Goal: Task Accomplishment & Management: Manage account settings

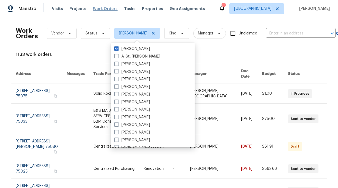
click at [103, 11] on div "Visits Projects Work Orders Tasks Properties Geo Assignments" at bounding box center [132, 8] width 160 height 11
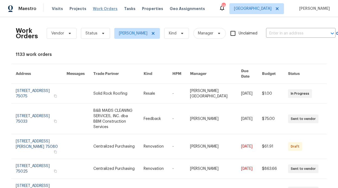
click at [103, 11] on span "Work Orders" at bounding box center [105, 8] width 25 height 5
click at [104, 9] on span "Work Orders" at bounding box center [105, 8] width 25 height 5
click at [99, 11] on span "Work Orders" at bounding box center [105, 8] width 25 height 5
click at [101, 9] on span "Work Orders" at bounding box center [105, 8] width 25 height 5
click at [98, 37] on span "Status" at bounding box center [95, 33] width 29 height 11
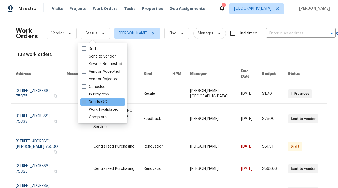
click at [98, 104] on label "Needs QC" at bounding box center [94, 101] width 25 height 5
click at [85, 103] on input "Needs QC" at bounding box center [84, 101] width 4 height 4
checkbox input "true"
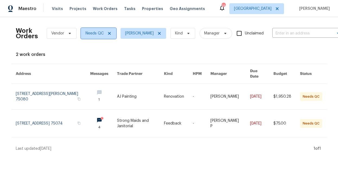
click at [107, 33] on icon at bounding box center [109, 33] width 4 height 4
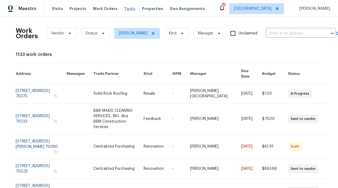
click at [124, 8] on span "Tasks" at bounding box center [129, 9] width 11 height 4
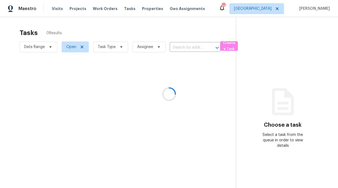
click at [141, 10] on div at bounding box center [169, 94] width 338 height 188
click at [141, 9] on div at bounding box center [169, 94] width 338 height 188
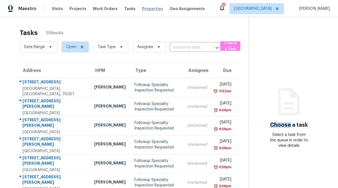
click at [142, 10] on span "Properties" at bounding box center [152, 8] width 21 height 5
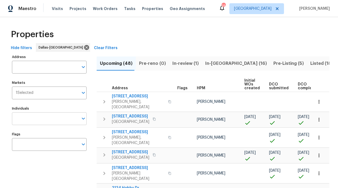
click at [43, 115] on input "Individuals" at bounding box center [45, 118] width 66 height 13
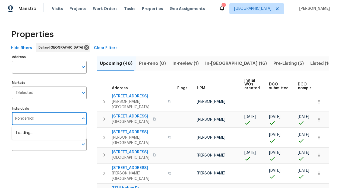
type input "Ronderrick"
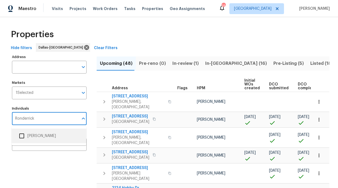
click at [30, 132] on li "[PERSON_NAME]" at bounding box center [49, 135] width 66 height 11
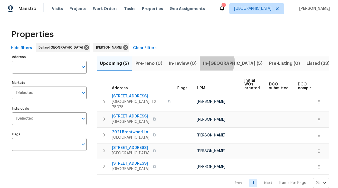
click at [213, 62] on span "In-reno (5)" at bounding box center [232, 64] width 59 height 8
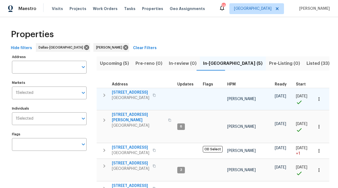
click at [124, 92] on span "4224 Tallulah Dr" at bounding box center [130, 92] width 37 height 5
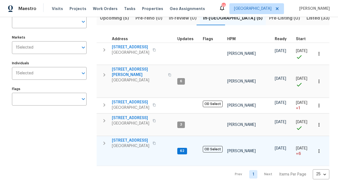
scroll to position [51, 0]
click at [128, 138] on span "6211 Crested Butte Dr" at bounding box center [130, 140] width 37 height 5
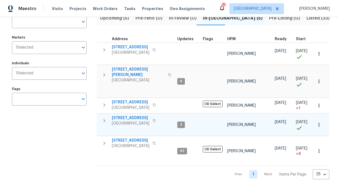
click at [135, 115] on span "2508 Royal Troon Dr" at bounding box center [130, 117] width 37 height 5
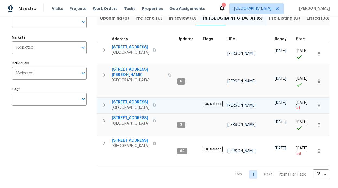
click at [127, 100] on span "2813 E 15th St" at bounding box center [130, 102] width 37 height 5
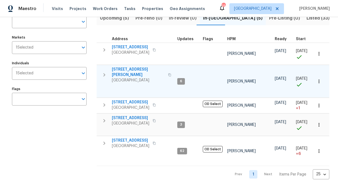
click at [124, 67] on span "[STREET_ADDRESS][PERSON_NAME]" at bounding box center [138, 72] width 53 height 11
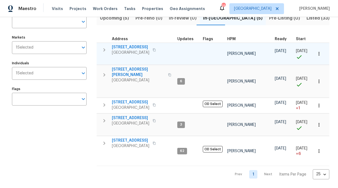
click at [127, 45] on span "4224 Tallulah Dr" at bounding box center [130, 47] width 37 height 5
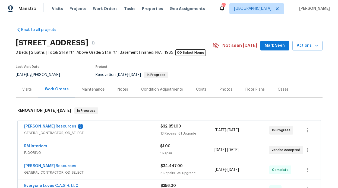
scroll to position [1, 0]
click at [46, 124] on link "Lawrence Resources" at bounding box center [50, 126] width 52 height 4
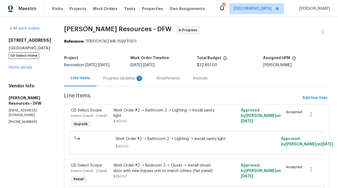
click at [137, 77] on div "Progress Updates 3" at bounding box center [123, 78] width 40 height 5
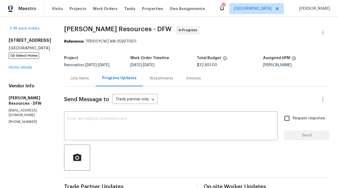
click at [289, 120] on input "Request response" at bounding box center [286, 118] width 11 height 11
checkbox input "true"
click at [233, 121] on textarea at bounding box center [170, 126] width 207 height 19
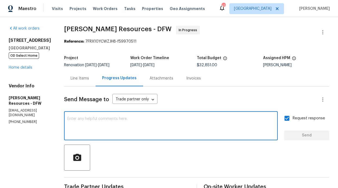
paste textarea "Do we really need to rebuild the brick mailbox? We're not really in an HOA comm…"
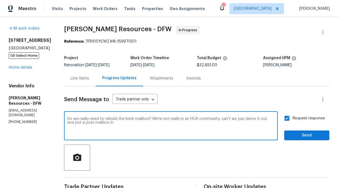
type textarea "Do we really need to rebuild the brick mailbox? We're not really in an HOA comm…"
click at [291, 138] on span "Send" at bounding box center [307, 135] width 36 height 7
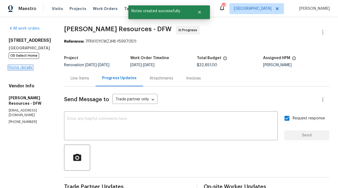
click at [17, 69] on link "Home details" at bounding box center [21, 68] width 24 height 4
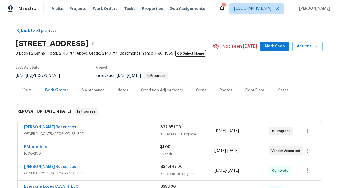
click at [265, 46] on span "Mark Seen" at bounding box center [275, 46] width 20 height 7
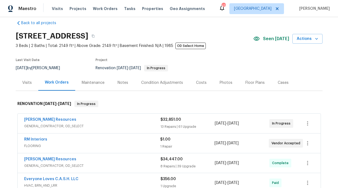
scroll to position [28, 0]
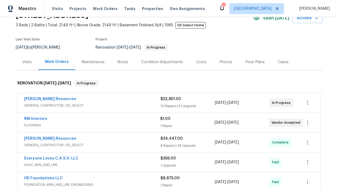
click at [125, 64] on div "Notes" at bounding box center [123, 62] width 24 height 16
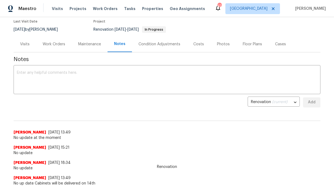
scroll to position [46, 0]
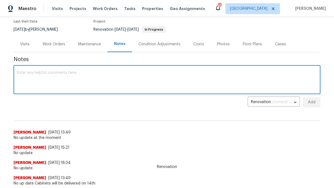
click at [80, 84] on textarea at bounding box center [167, 80] width 300 height 19
type textarea "Home still under going demo and panting."
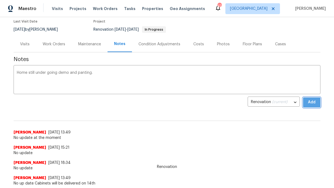
click at [314, 106] on button "Add" at bounding box center [311, 102] width 17 height 10
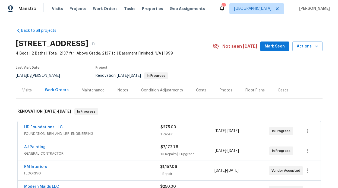
click at [267, 50] on button "Mark Seen" at bounding box center [274, 47] width 29 height 10
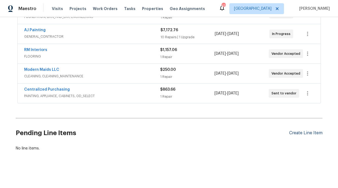
scroll to position [120, 0]
click at [303, 131] on div "Create Line Item" at bounding box center [305, 133] width 33 height 5
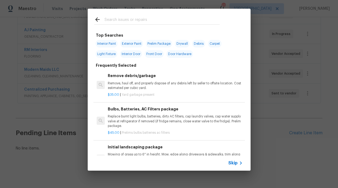
click at [238, 164] on icon at bounding box center [240, 163] width 7 height 7
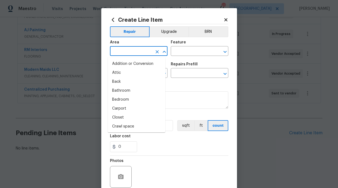
click at [143, 50] on input "text" at bounding box center [131, 51] width 42 height 8
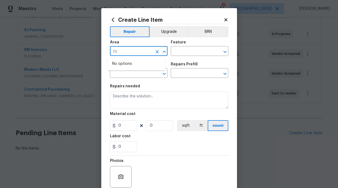
type input "f"
drag, startPoint x: 134, startPoint y: 73, endPoint x: 164, endPoint y: 65, distance: 31.2
click at [134, 73] on li "Exterior Overall" at bounding box center [137, 72] width 58 height 9
type input "Exterior Overall"
click at [196, 53] on input "text" at bounding box center [192, 51] width 42 height 8
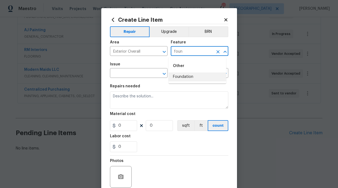
click at [190, 78] on li "Foundation" at bounding box center [198, 76] width 58 height 9
type input "Foundation"
click at [138, 75] on input "text" at bounding box center [131, 73] width 42 height 8
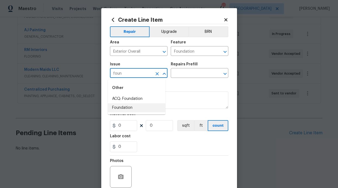
drag, startPoint x: 134, startPoint y: 107, endPoint x: 149, endPoint y: 99, distance: 17.5
click at [134, 107] on li "Foundation" at bounding box center [137, 107] width 58 height 9
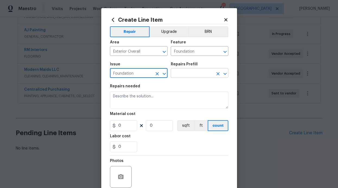
type input "Foundation"
click at [189, 74] on input "text" at bounding box center [192, 73] width 42 height 8
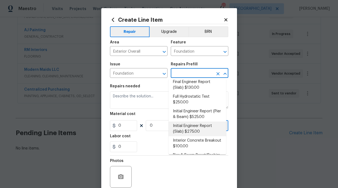
scroll to position [102, 0]
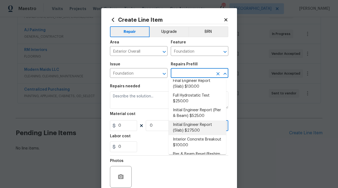
click at [190, 126] on li "Initial Engineer Report (Slab) $275.00" at bounding box center [198, 128] width 58 height 15
type input "Initial Engineer Report (Slab) $275.00"
type textarea "Recieve and properly document the work needed through an engineering report pri…"
type input "275"
type input "1"
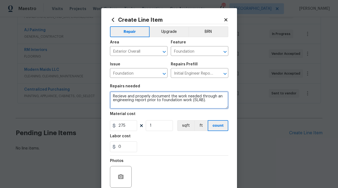
drag, startPoint x: 210, startPoint y: 104, endPoint x: 106, endPoint y: 94, distance: 104.6
click at [106, 94] on div "Create Line Item Repair Upgrade BRN Area Exterior Overall ​ Feature Foundation …" at bounding box center [169, 116] width 136 height 217
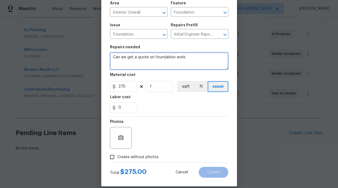
scroll to position [46, 0]
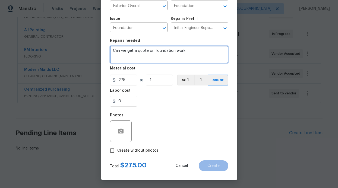
type textarea "Can we get a quote on foundation work"
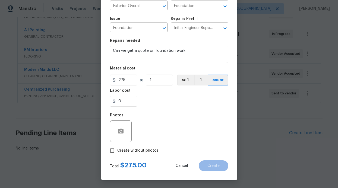
drag, startPoint x: 133, startPoint y: 151, endPoint x: 150, endPoint y: 150, distance: 17.4
click at [133, 151] on span "Create without photos" at bounding box center [137, 151] width 41 height 6
click at [117, 151] on input "Create without photos" at bounding box center [112, 150] width 10 height 10
checkbox input "true"
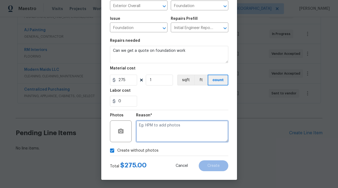
click at [161, 139] on textarea at bounding box center [182, 132] width 92 height 22
type textarea "Gc will add photos"
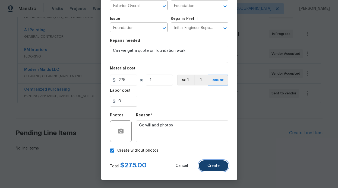
click at [208, 169] on button "Create" at bounding box center [214, 165] width 30 height 11
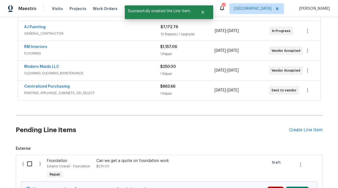
scroll to position [183, 0]
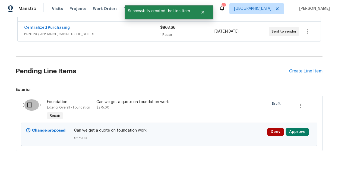
click at [34, 104] on input "checkbox" at bounding box center [31, 104] width 15 height 11
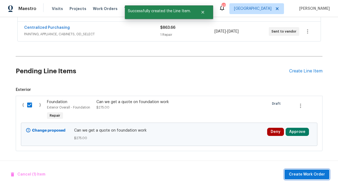
click at [302, 172] on span "Create Work Order" at bounding box center [307, 174] width 36 height 7
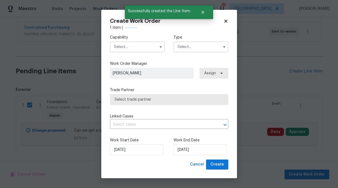
checkbox input "false"
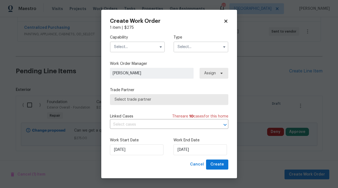
click at [149, 45] on input "text" at bounding box center [137, 47] width 55 height 11
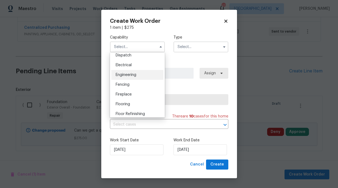
scroll to position [216, 0]
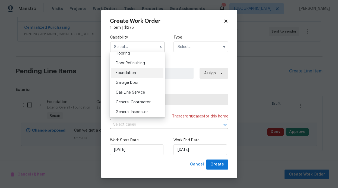
click at [135, 78] on div "Foundation" at bounding box center [137, 73] width 52 height 10
type input "Foundation"
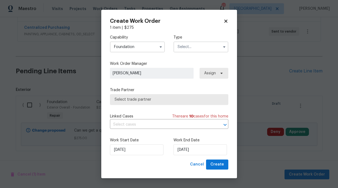
click at [206, 53] on div "Capability Foundation Type" at bounding box center [169, 43] width 118 height 26
click at [206, 49] on input "text" at bounding box center [200, 47] width 55 height 11
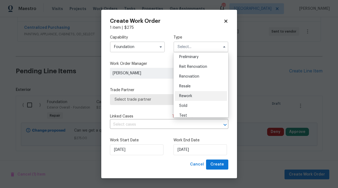
scroll to position [123, 0]
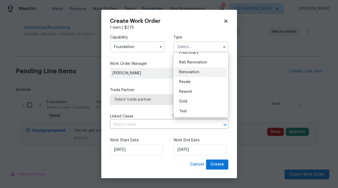
click at [192, 73] on span "Renovation" at bounding box center [189, 72] width 20 height 4
type input "Renovation"
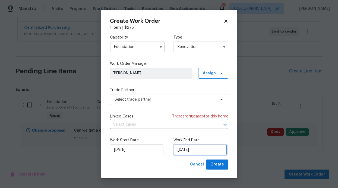
click at [196, 148] on input "8/19/2025" at bounding box center [199, 149] width 53 height 11
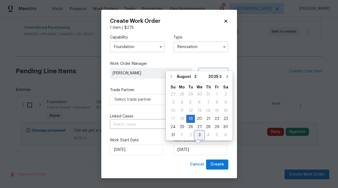
click at [198, 134] on div "3" at bounding box center [199, 135] width 9 height 8
type input "9/3/2025"
select select "8"
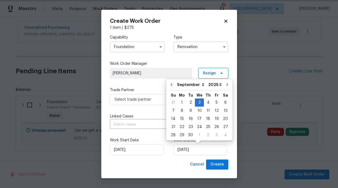
click at [169, 145] on div "Work Start Date 8/19/2025 Work End Date 9/3/2025" at bounding box center [169, 146] width 118 height 26
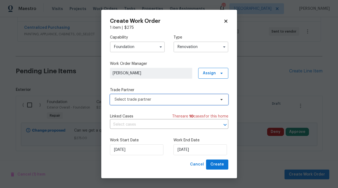
click at [221, 102] on span "Select trade partner" at bounding box center [169, 99] width 118 height 11
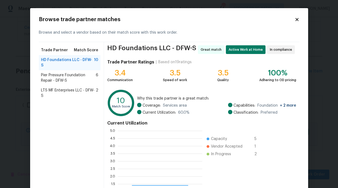
scroll to position [72, 80]
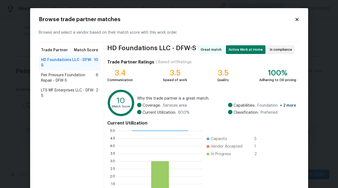
click at [66, 88] on span "LTS MF Enterprises LLC - DFW-S" at bounding box center [68, 93] width 55 height 11
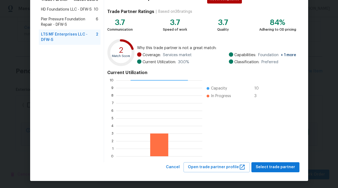
scroll to position [51, 0]
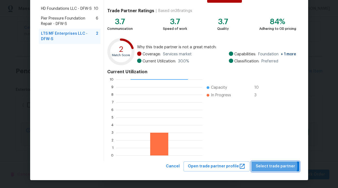
click at [272, 166] on span "Select trade partner" at bounding box center [275, 166] width 39 height 7
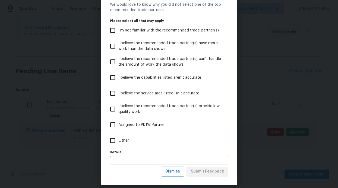
scroll to position [27, 0]
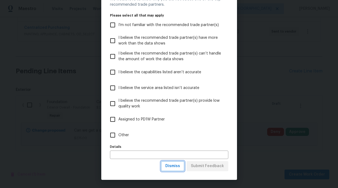
click at [175, 165] on span "Dismiss" at bounding box center [172, 166] width 15 height 7
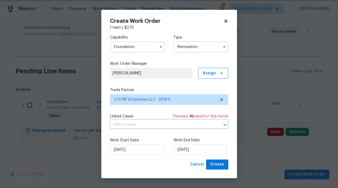
scroll to position [0, 0]
click at [215, 167] on span "Create" at bounding box center [217, 164] width 14 height 7
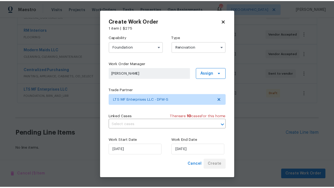
scroll to position [141, 0]
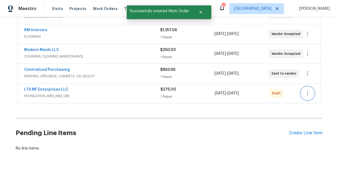
click at [305, 92] on button "button" at bounding box center [307, 93] width 13 height 13
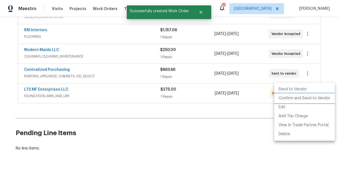
click at [303, 98] on li "Confirm and Send to Vendor" at bounding box center [304, 98] width 61 height 9
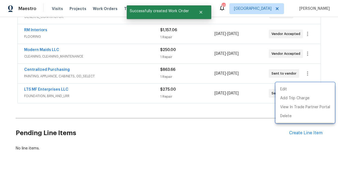
click at [54, 86] on div at bounding box center [169, 94] width 338 height 188
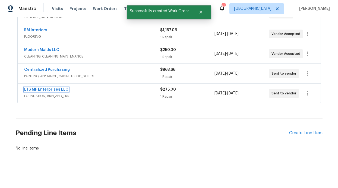
click at [55, 88] on link "LTS MF Enterprises LLC" at bounding box center [46, 90] width 44 height 4
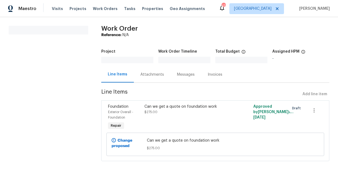
click at [170, 79] on div "Messages" at bounding box center [185, 74] width 31 height 16
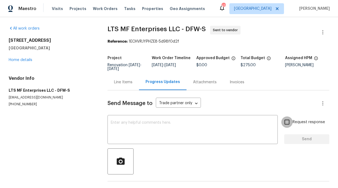
click at [285, 123] on input "Request response" at bounding box center [286, 121] width 11 height 11
checkbox input "true"
click at [244, 132] on textarea at bounding box center [193, 130] width 164 height 19
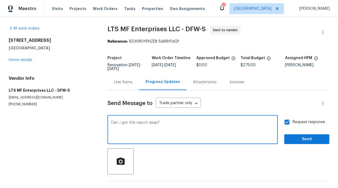
type textarea "Can. i get this report asap?"
click at [317, 141] on span "Send" at bounding box center [307, 139] width 36 height 7
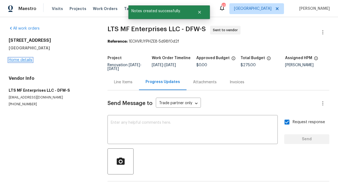
click at [30, 60] on link "Home details" at bounding box center [21, 60] width 24 height 4
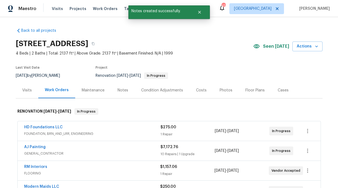
click at [112, 90] on div "Notes" at bounding box center [123, 90] width 24 height 16
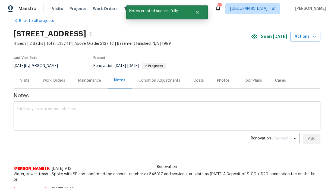
scroll to position [11, 0]
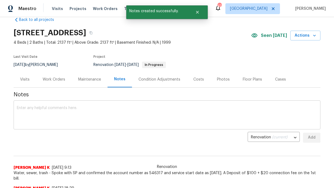
click at [94, 112] on textarea at bounding box center [167, 115] width 300 height 19
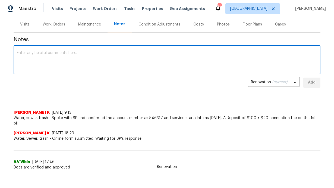
scroll to position [66, 0]
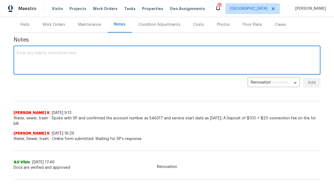
click at [57, 65] on textarea at bounding box center [167, 60] width 300 height 19
type textarea "Created WO for foundation and sent to other Vendor to get a better price."
click at [307, 83] on span "Add" at bounding box center [311, 83] width 9 height 7
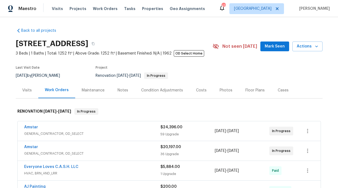
click at [269, 47] on span "Mark Seen" at bounding box center [275, 46] width 20 height 7
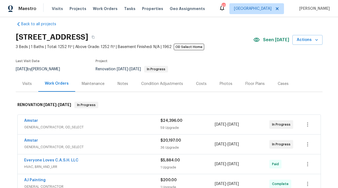
click at [122, 80] on div "Notes" at bounding box center [123, 84] width 24 height 16
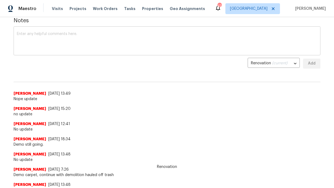
scroll to position [79, 0]
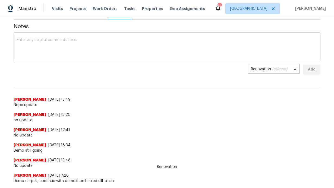
click at [145, 44] on textarea at bounding box center [167, 47] width 300 height 19
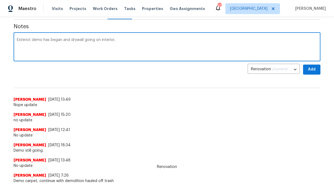
type textarea "Exteriot demo has began and drywall going on interior,"
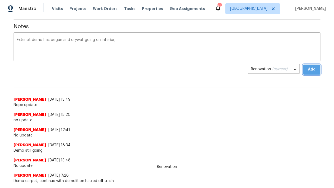
click at [313, 69] on span "Add" at bounding box center [311, 69] width 9 height 7
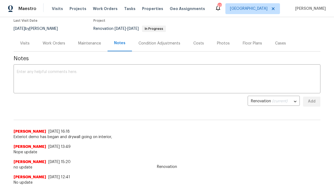
scroll to position [0, 0]
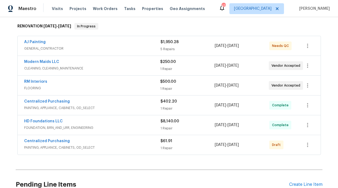
scroll to position [84, 0]
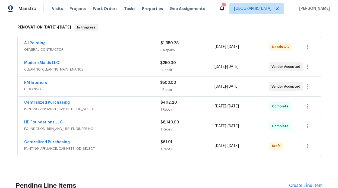
click at [52, 66] on div "Modern Maids LLC" at bounding box center [92, 63] width 136 height 7
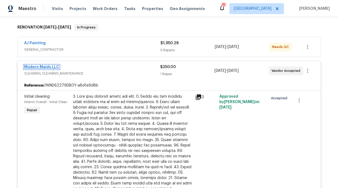
click at [49, 65] on link "Modern Maids LLC" at bounding box center [41, 67] width 35 height 4
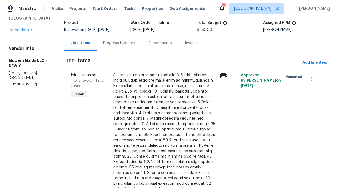
click at [127, 47] on div "Progress Updates" at bounding box center [119, 43] width 45 height 16
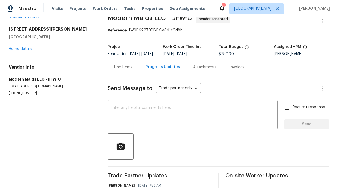
scroll to position [15, 0]
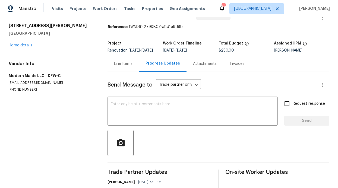
click at [286, 109] on input "Request response" at bounding box center [286, 103] width 11 height 11
checkbox input "true"
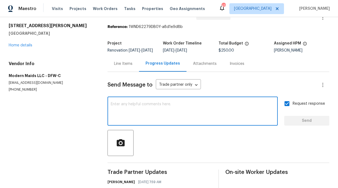
click at [212, 117] on textarea at bounding box center [193, 111] width 164 height 19
type textarea "Hello can we get this home cleaned?"
click at [298, 126] on button "Send" at bounding box center [306, 121] width 45 height 10
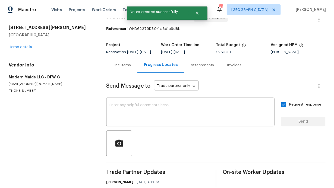
scroll to position [0, 0]
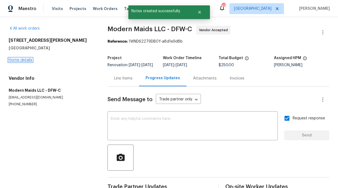
click at [30, 61] on link "Home details" at bounding box center [21, 60] width 24 height 4
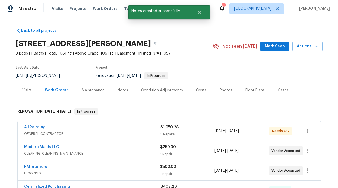
click at [127, 95] on div "Notes" at bounding box center [123, 90] width 24 height 16
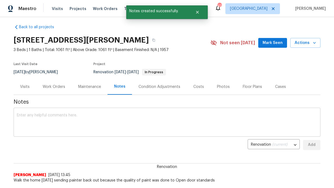
scroll to position [7, 0]
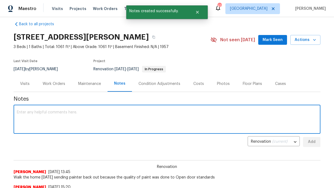
click at [73, 122] on textarea at bounding box center [167, 119] width 300 height 19
type textarea "W"
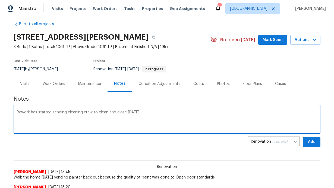
type textarea "Rework has started sending cleaning crew to clean and close tomorrow."
click at [310, 141] on span "Add" at bounding box center [311, 142] width 9 height 7
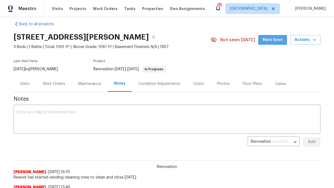
click at [274, 36] on button "Mark Seen" at bounding box center [272, 40] width 29 height 10
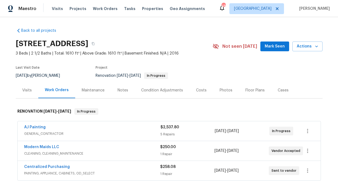
click at [266, 49] on span "Mark Seen" at bounding box center [275, 46] width 20 height 7
click at [122, 92] on div "Notes" at bounding box center [123, 90] width 11 height 5
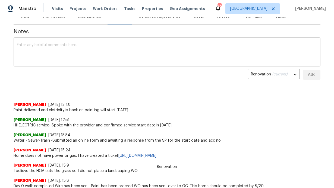
scroll to position [72, 0]
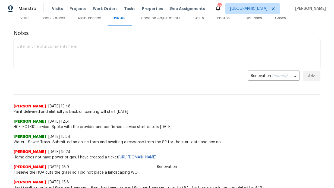
click at [134, 56] on textarea at bounding box center [167, 54] width 300 height 19
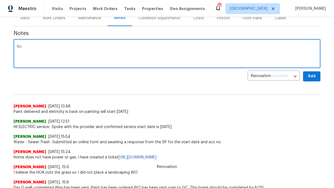
type textarea "N"
type textarea "meter is off due to back flow Will call number in the am to get meter back on. …"
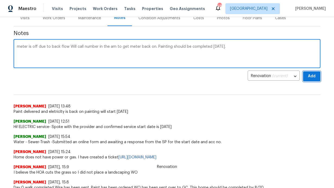
click at [309, 78] on span "Add" at bounding box center [311, 76] width 9 height 7
